Goal: Navigation & Orientation: Go to known website

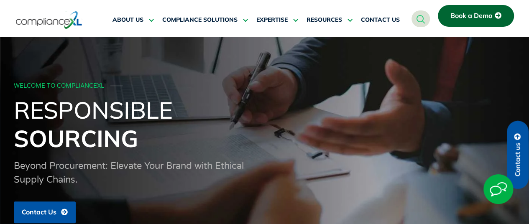
scroll to position [2129, 0]
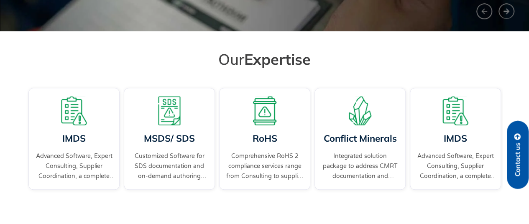
scroll to position [334, 0]
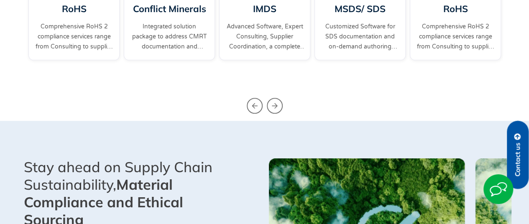
scroll to position [52, 0]
